Goal: Information Seeking & Learning: Learn about a topic

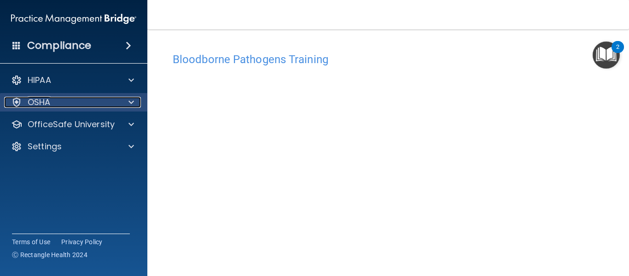
click at [60, 106] on div "OSHA" at bounding box center [61, 102] width 114 height 11
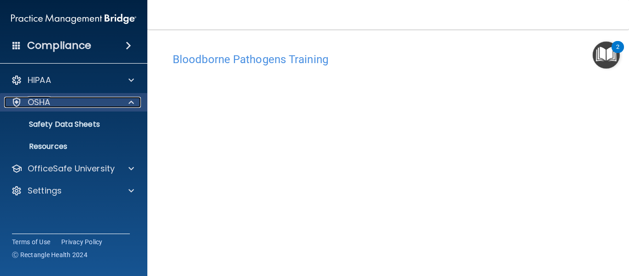
click at [63, 106] on div "OSHA" at bounding box center [61, 102] width 114 height 11
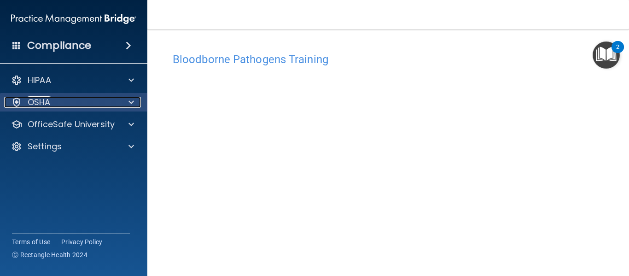
click at [63, 106] on div "OSHA" at bounding box center [61, 102] width 114 height 11
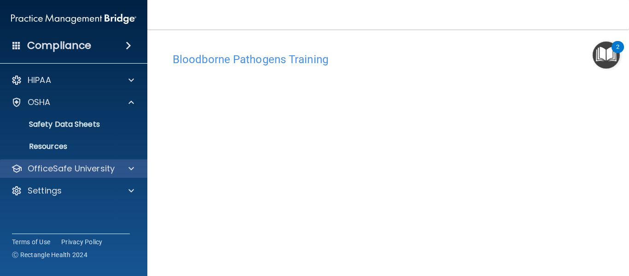
click at [68, 175] on div "OfficeSafe University" at bounding box center [74, 168] width 148 height 18
click at [82, 174] on div "OfficeSafe University" at bounding box center [74, 168] width 148 height 18
click at [84, 170] on p "OfficeSafe University" at bounding box center [71, 168] width 87 height 11
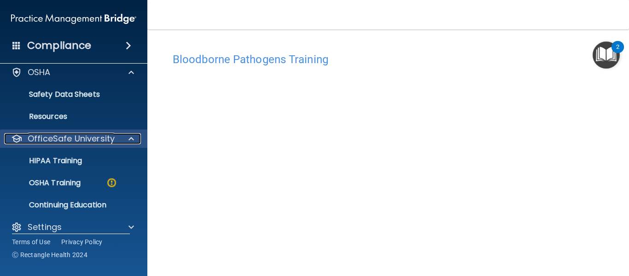
scroll to position [40, 0]
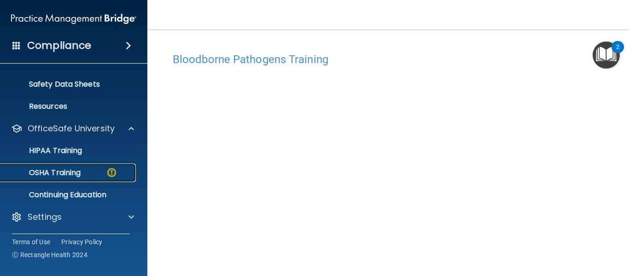
click at [72, 170] on p "OSHA Training" at bounding box center [43, 172] width 75 height 9
